Goal: Task Accomplishment & Management: Manage account settings

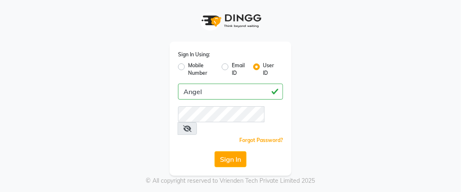
type input "Angel"
click at [233, 151] on button "Sign In" at bounding box center [230, 159] width 32 height 16
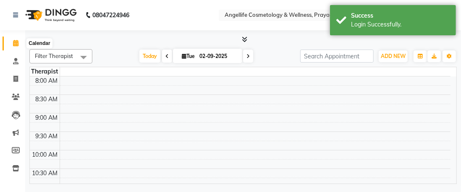
click at [16, 43] on icon at bounding box center [15, 43] width 5 height 6
select select "en"
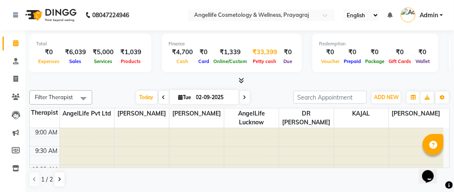
click at [262, 49] on div "₹33,399" at bounding box center [264, 52] width 31 height 10
select select "3353"
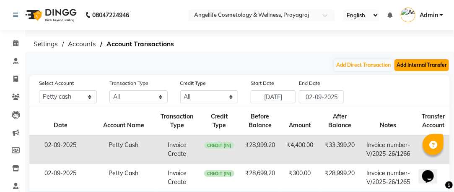
click at [431, 66] on button "Add Internal Transfer" at bounding box center [422, 65] width 55 height 12
select select "internal transfer"
select select "3353"
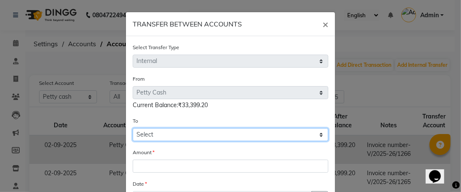
click at [191, 131] on select "Select [PERSON_NAME] Cash Default Account" at bounding box center [231, 134] width 196 height 13
select select "3354"
click at [133, 128] on select "Select [PERSON_NAME] Cash Default Account" at bounding box center [231, 134] width 196 height 13
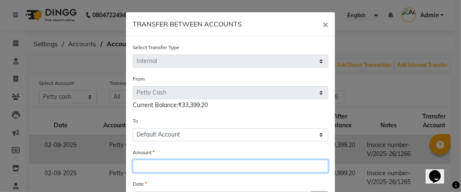
click at [169, 168] on input "number" at bounding box center [231, 165] width 196 height 13
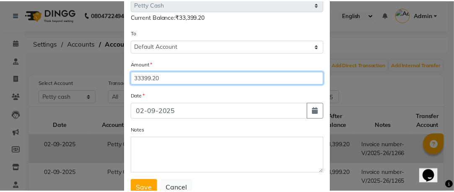
scroll to position [90, 0]
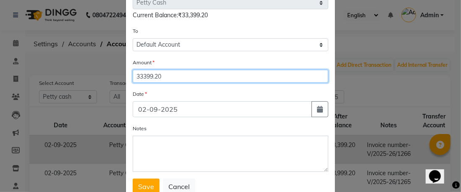
type input "33399.20"
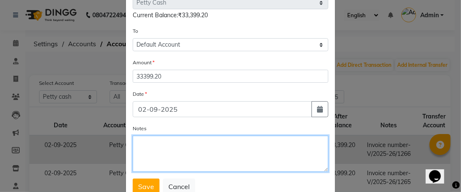
click at [153, 147] on textarea "Notes" at bounding box center [231, 154] width 196 height 36
type textarea "[PERSON_NAME]"
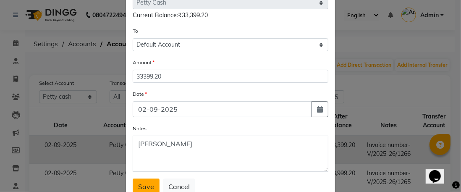
click at [141, 185] on span "Save" at bounding box center [146, 186] width 16 height 8
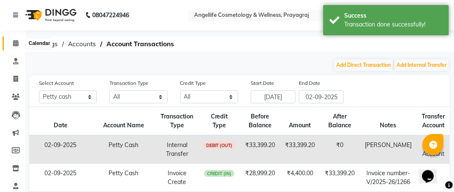
click at [14, 46] on icon at bounding box center [15, 43] width 5 height 6
